Goal: Task Accomplishment & Management: Complete application form

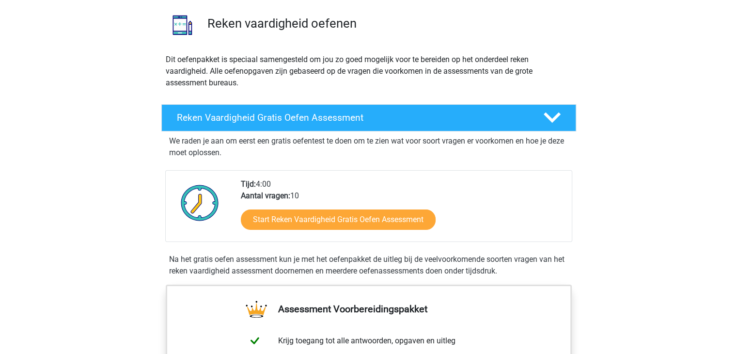
scroll to position [97, 0]
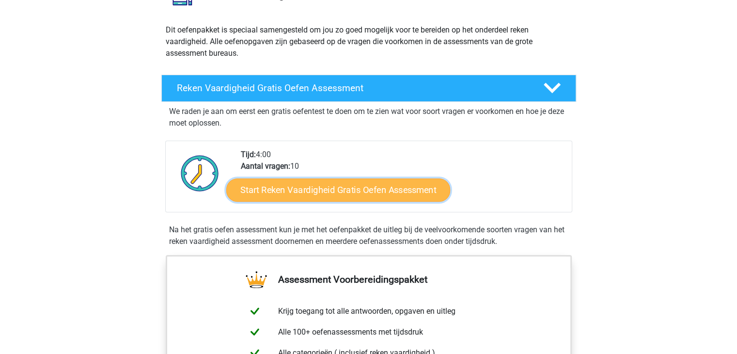
click at [353, 188] on link "Start Reken Vaardigheid Gratis Oefen Assessment" at bounding box center [338, 189] width 224 height 23
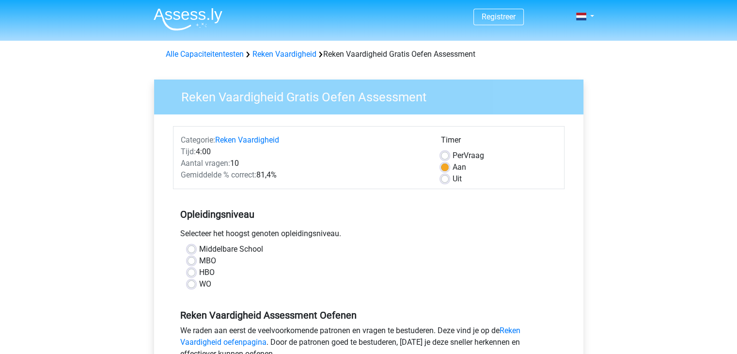
click at [198, 270] on div "HBO" at bounding box center [369, 272] width 362 height 12
click at [199, 271] on label "HBO" at bounding box center [207, 272] width 16 height 12
click at [194, 271] on input "HBO" at bounding box center [192, 271] width 8 height 10
radio input "true"
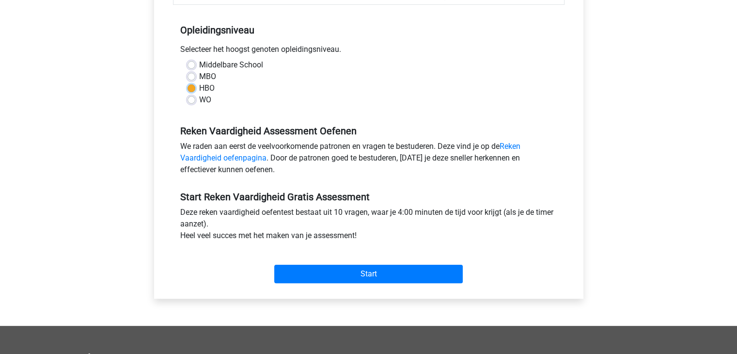
scroll to position [194, 0]
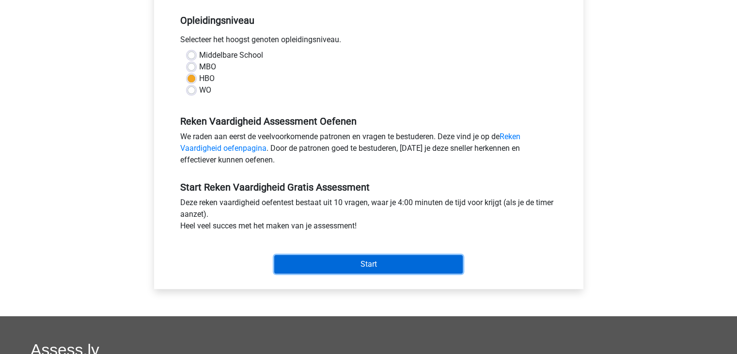
click at [323, 268] on input "Start" at bounding box center [368, 264] width 188 height 18
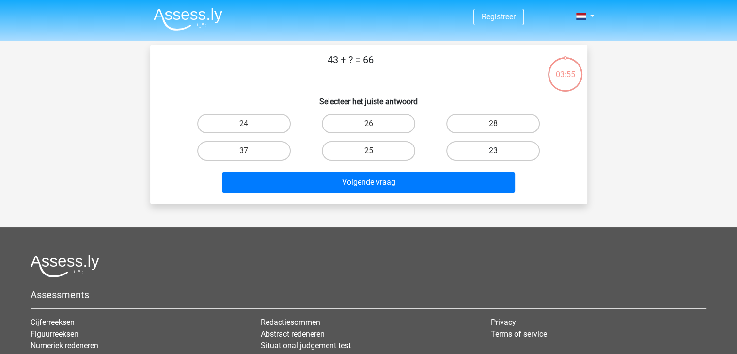
click at [496, 150] on label "23" at bounding box center [493, 150] width 94 height 19
click at [496, 151] on input "23" at bounding box center [496, 154] width 6 height 6
radio input "true"
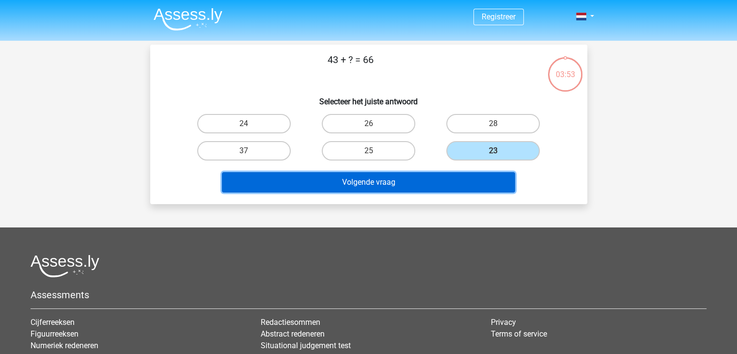
click at [460, 179] on button "Volgende vraag" at bounding box center [368, 182] width 293 height 20
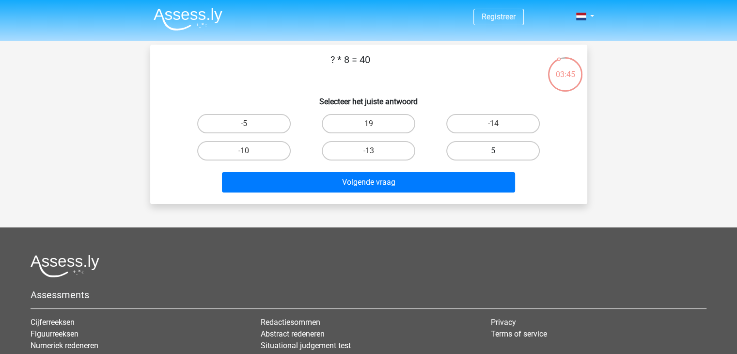
click at [472, 148] on label "5" at bounding box center [493, 150] width 94 height 19
click at [493, 151] on input "5" at bounding box center [496, 154] width 6 height 6
radio input "true"
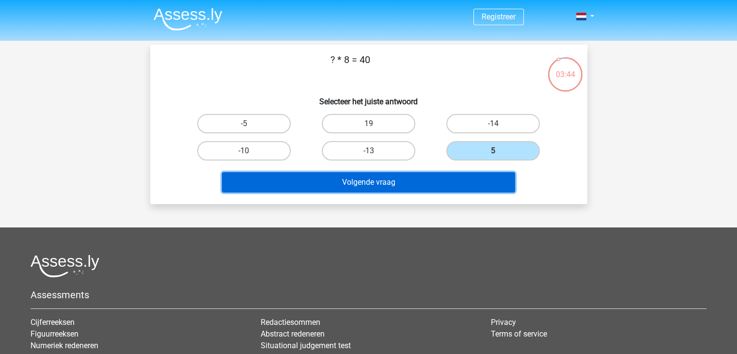
click at [453, 178] on button "Volgende vraag" at bounding box center [368, 182] width 293 height 20
click at [380, 175] on button "Volgende vraag" at bounding box center [368, 182] width 293 height 20
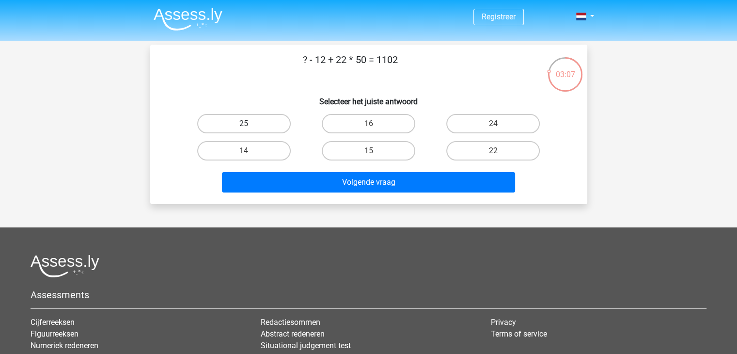
click at [269, 119] on label "25" at bounding box center [244, 123] width 94 height 19
click at [250, 124] on input "25" at bounding box center [247, 127] width 6 height 6
radio input "true"
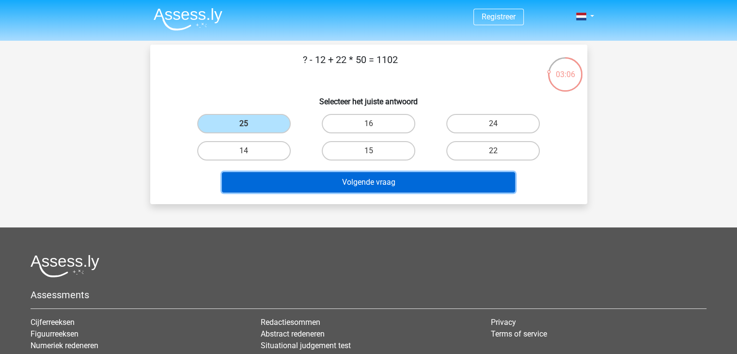
click at [407, 177] on button "Volgende vraag" at bounding box center [368, 182] width 293 height 20
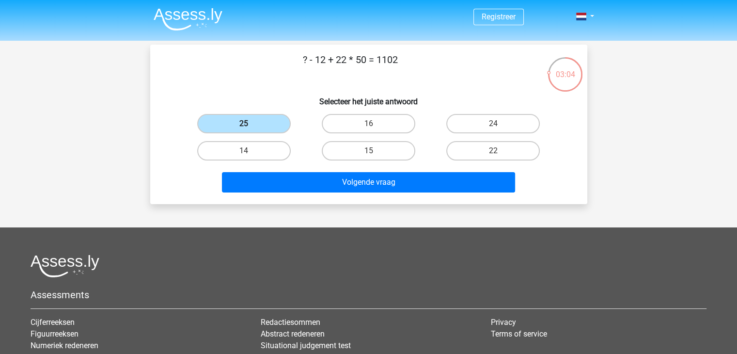
click at [271, 119] on label "25" at bounding box center [244, 123] width 94 height 19
click at [250, 124] on input "25" at bounding box center [247, 127] width 6 height 6
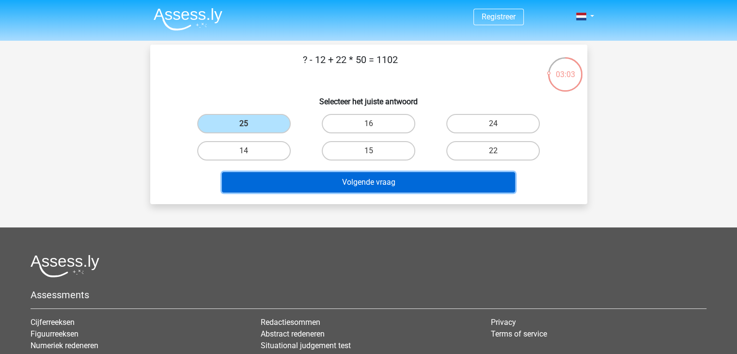
click at [397, 179] on button "Volgende vraag" at bounding box center [368, 182] width 293 height 20
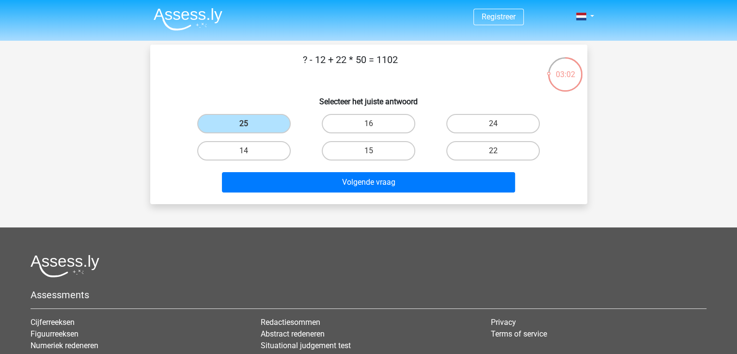
click at [284, 139] on div "14" at bounding box center [244, 150] width 125 height 27
click at [281, 145] on label "14" at bounding box center [244, 150] width 94 height 19
click at [250, 151] on input "14" at bounding box center [247, 154] width 6 height 6
radio input "true"
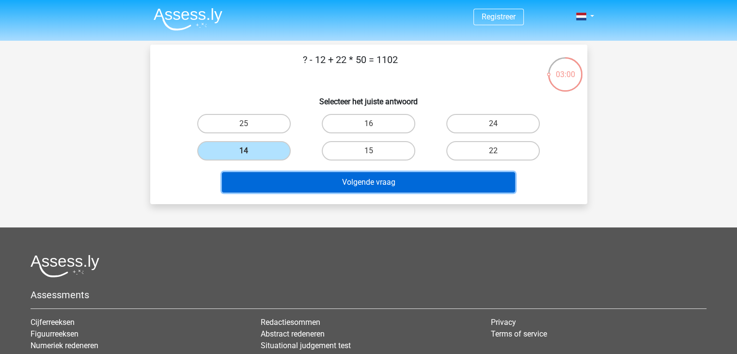
click at [350, 175] on button "Volgende vraag" at bounding box center [368, 182] width 293 height 20
